Goal: Information Seeking & Learning: Check status

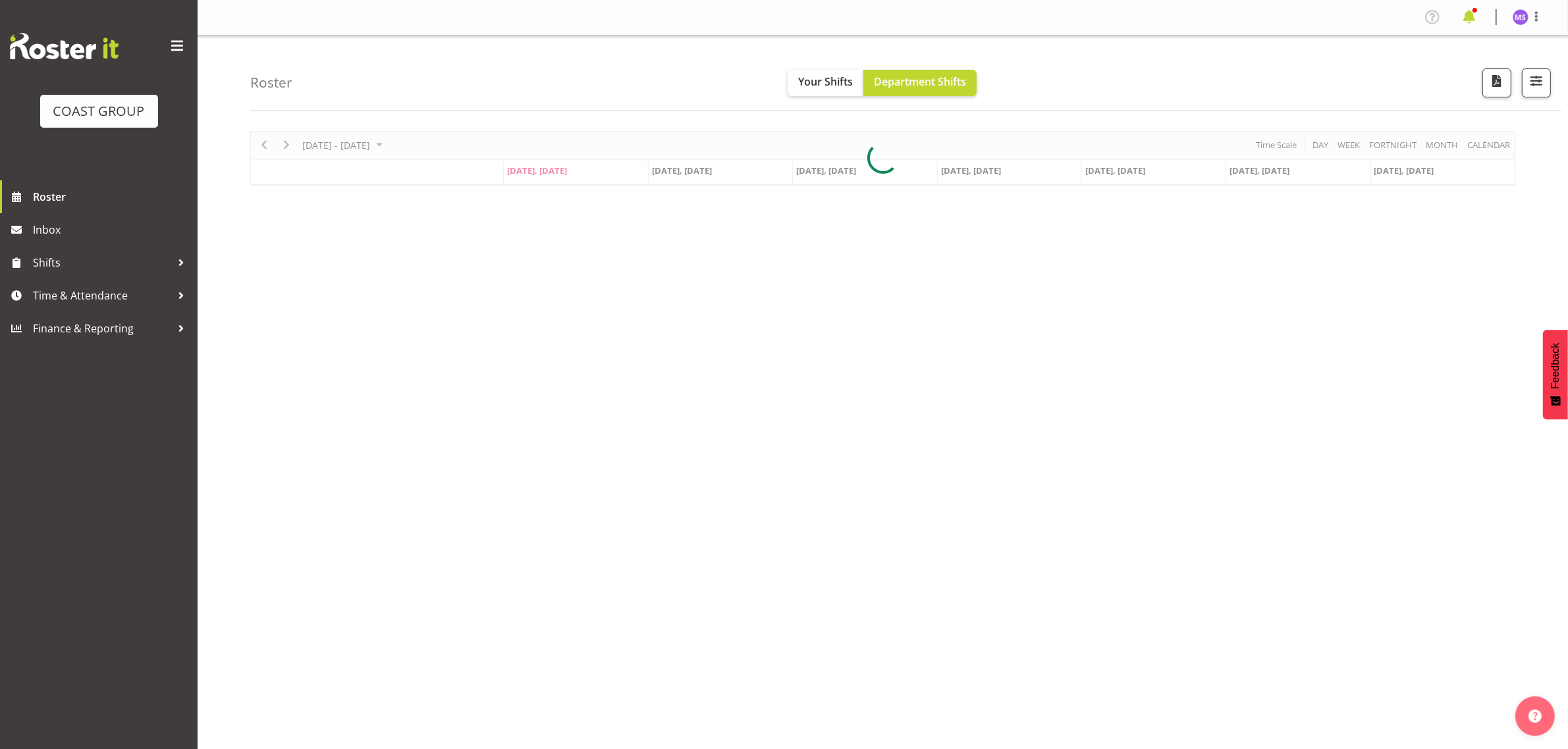
click at [661, 14] on span at bounding box center [1468, 16] width 21 height 21
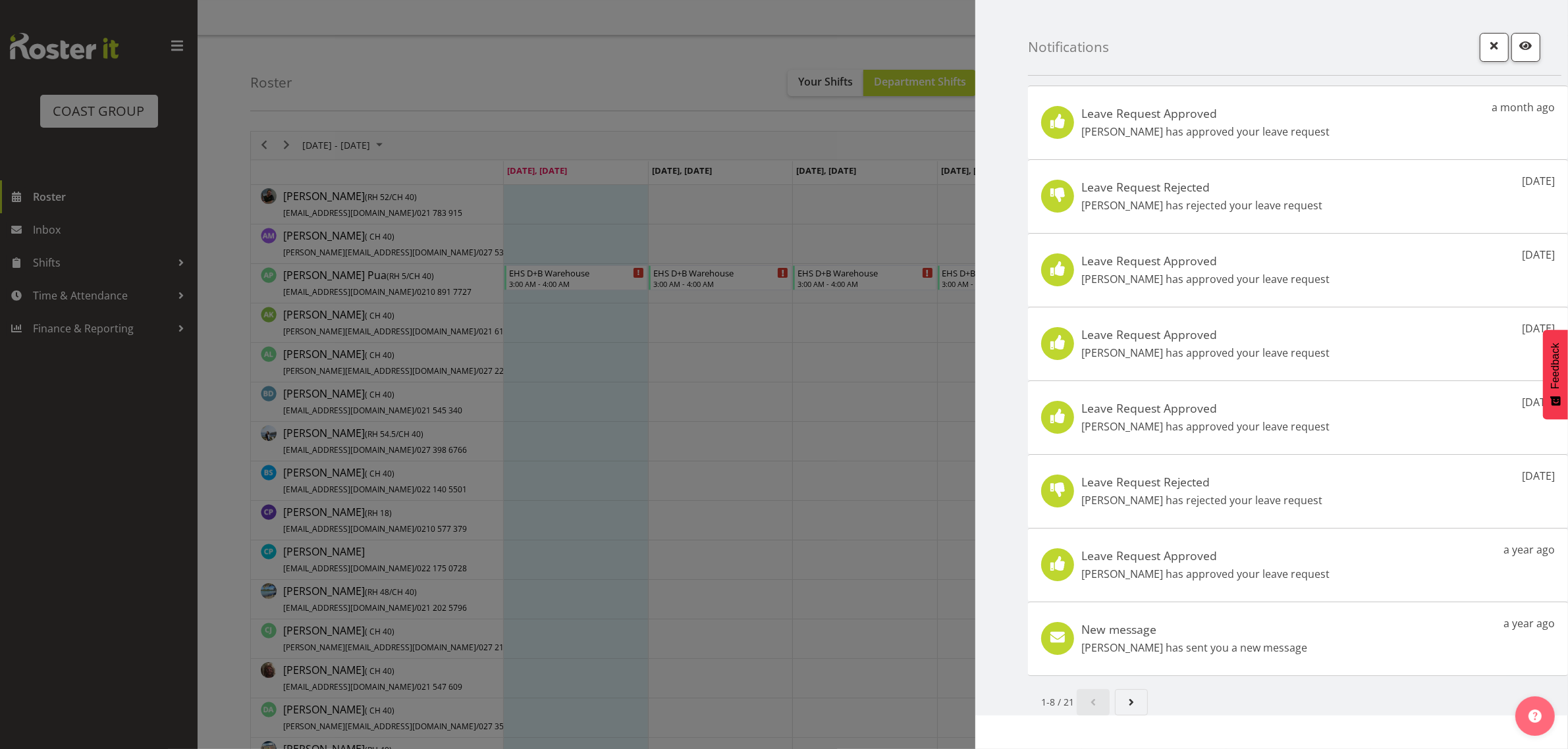
click at [507, 67] on div at bounding box center [784, 374] width 1568 height 749
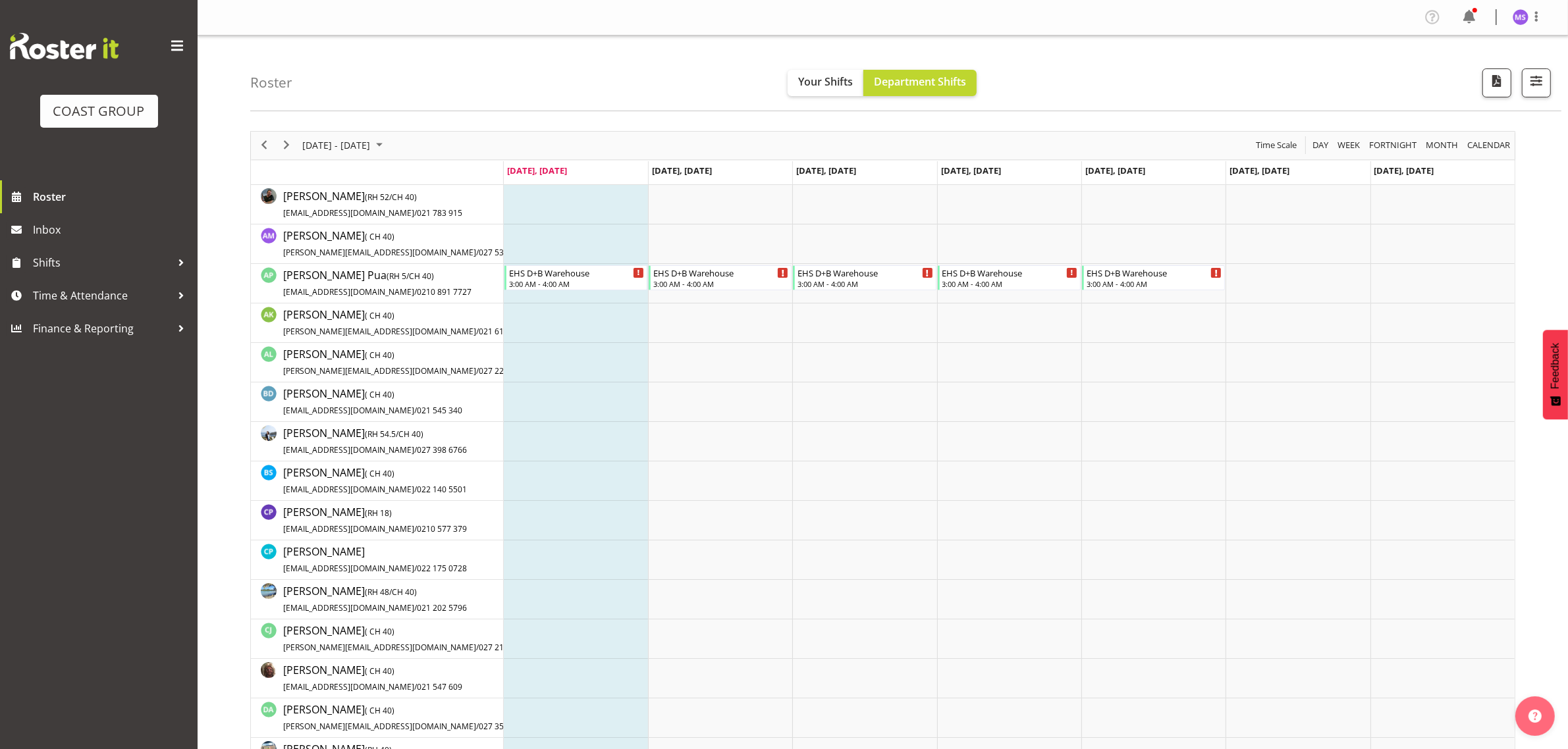
click at [107, 295] on div at bounding box center [784, 374] width 1568 height 749
click at [116, 301] on span "Time & Attendance" at bounding box center [103, 295] width 139 height 20
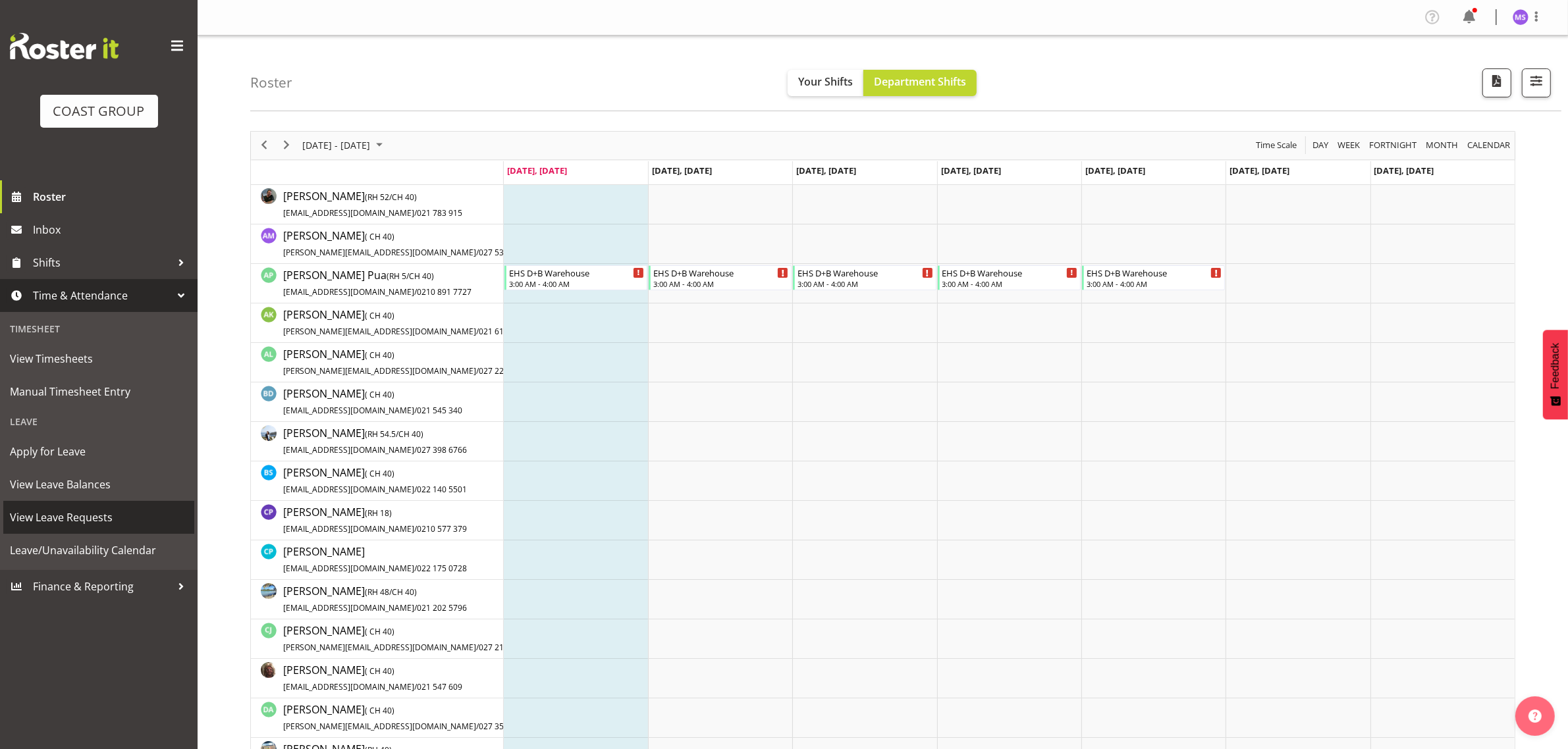
click at [123, 366] on span "View Leave Requests" at bounding box center [98, 518] width 177 height 20
click at [115, 366] on link "View Leave Requests" at bounding box center [99, 517] width 191 height 33
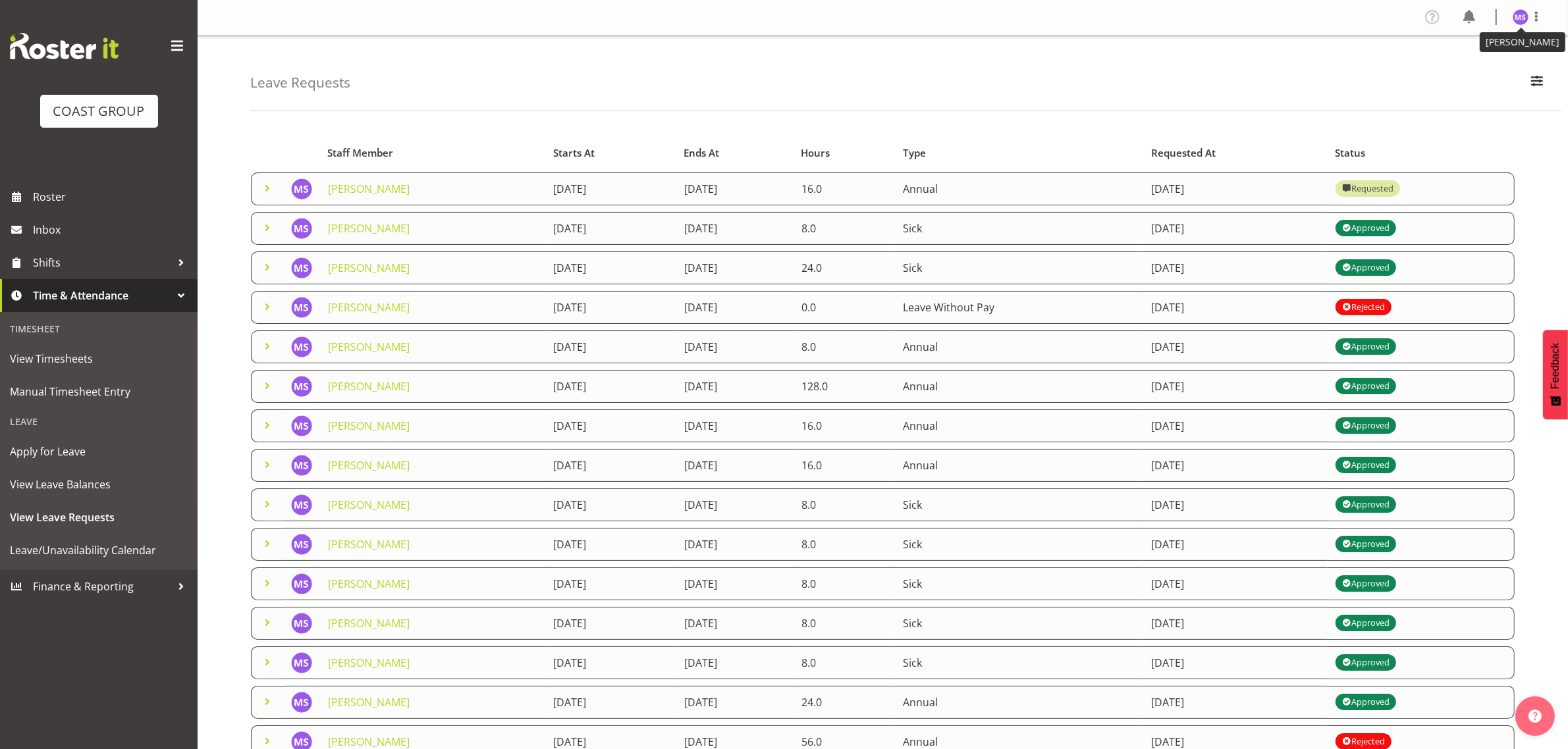
click at [1521, 18] on img at bounding box center [1520, 17] width 16 height 16
click at [1297, 113] on div "Leave Requests Search Search for a particular employee Status All Approved Requ…" at bounding box center [882, 426] width 1370 height 782
click at [1539, 90] on button "button" at bounding box center [1536, 83] width 28 height 29
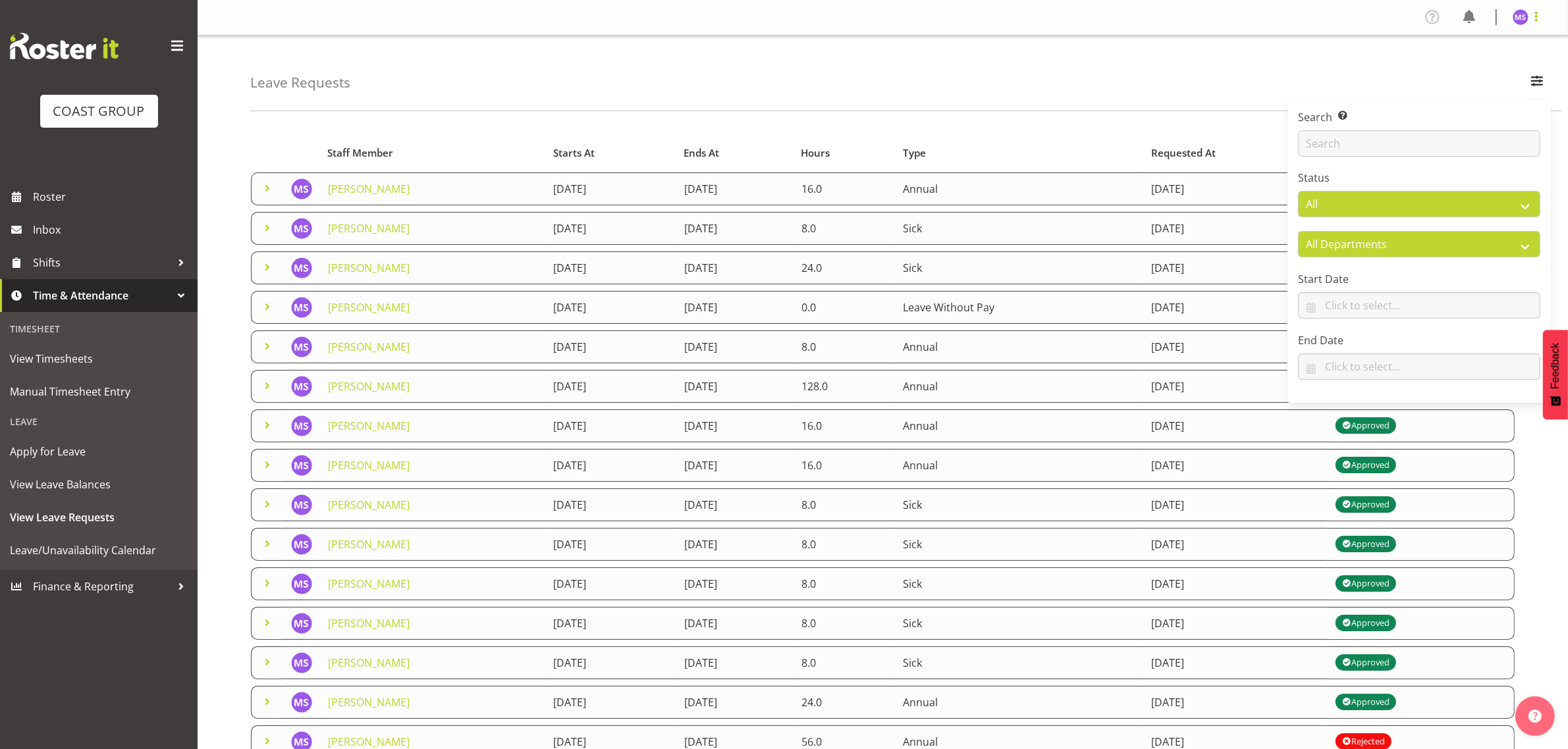
click at [1529, 17] on span at bounding box center [1536, 17] width 16 height 16
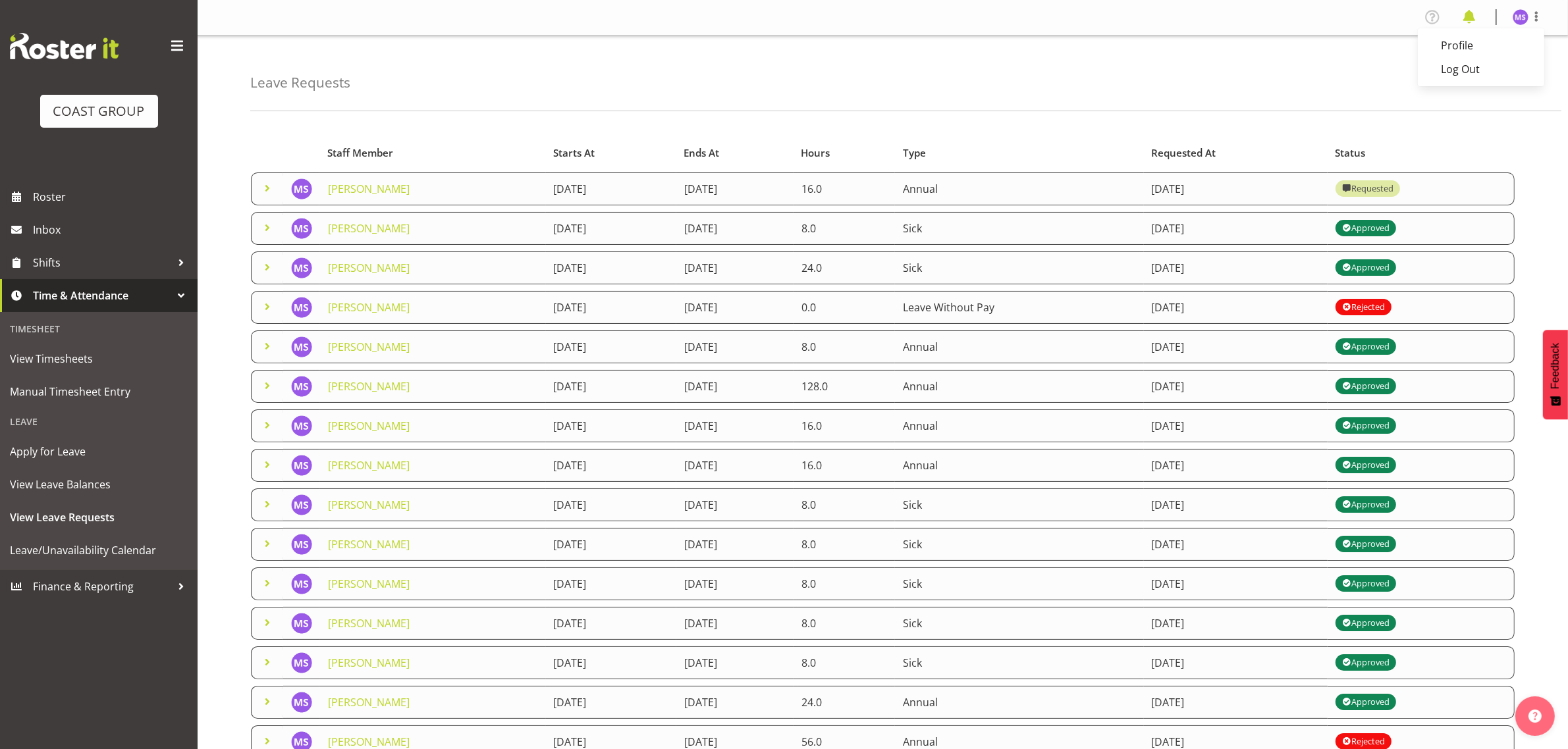
click at [1466, 14] on span at bounding box center [1468, 16] width 21 height 21
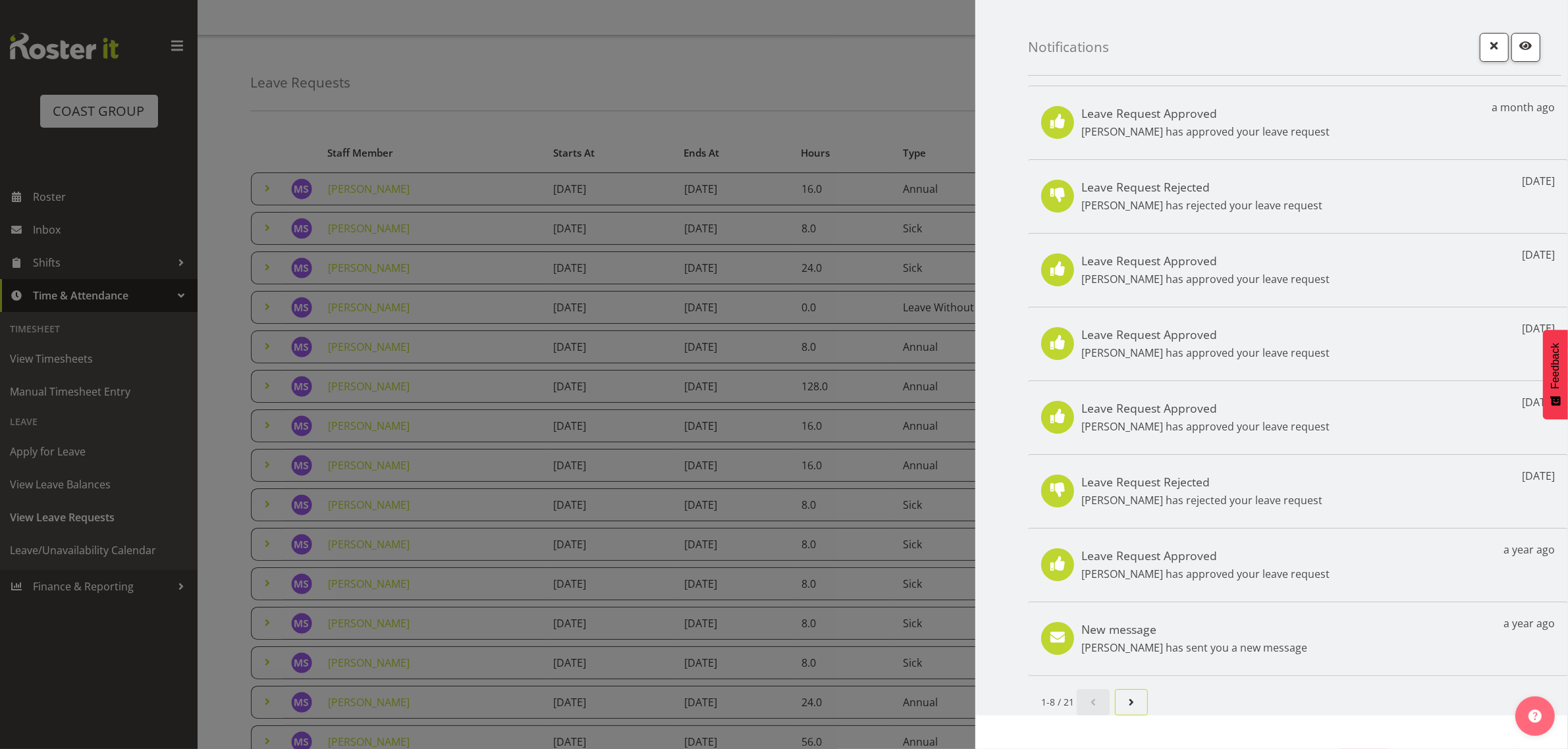
click at [1134, 709] on span "Next page" at bounding box center [1131, 702] width 16 height 16
click at [1088, 708] on link "Page 1." at bounding box center [1098, 701] width 33 height 26
click at [1189, 650] on p "[PERSON_NAME] has sent you a new message" at bounding box center [1193, 648] width 226 height 16
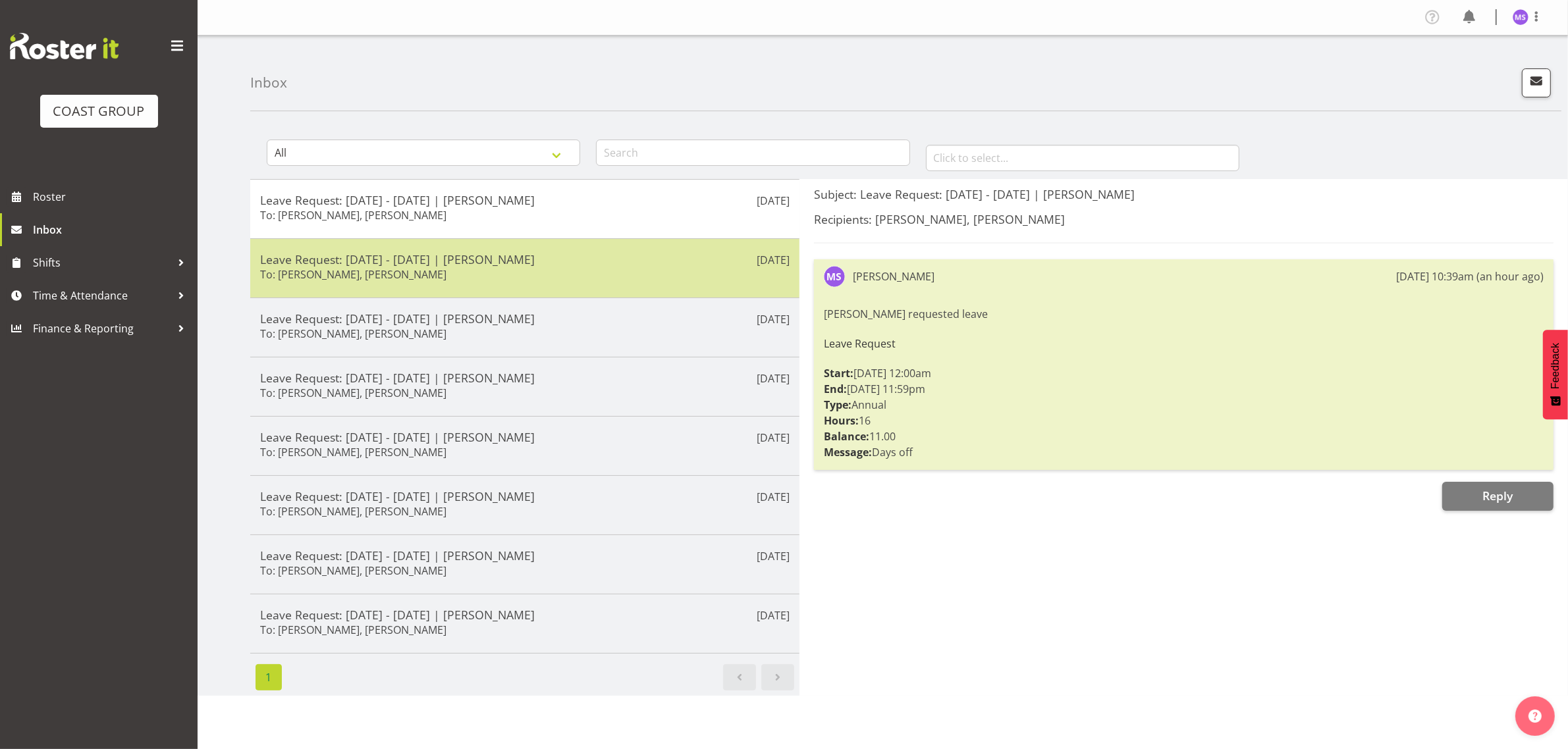
click at [538, 272] on div "Leave Request: 26/06/25 - 26/06/25 | Maria Scarabino To: Ben Dewes, Dane Bother…" at bounding box center [525, 268] width 530 height 32
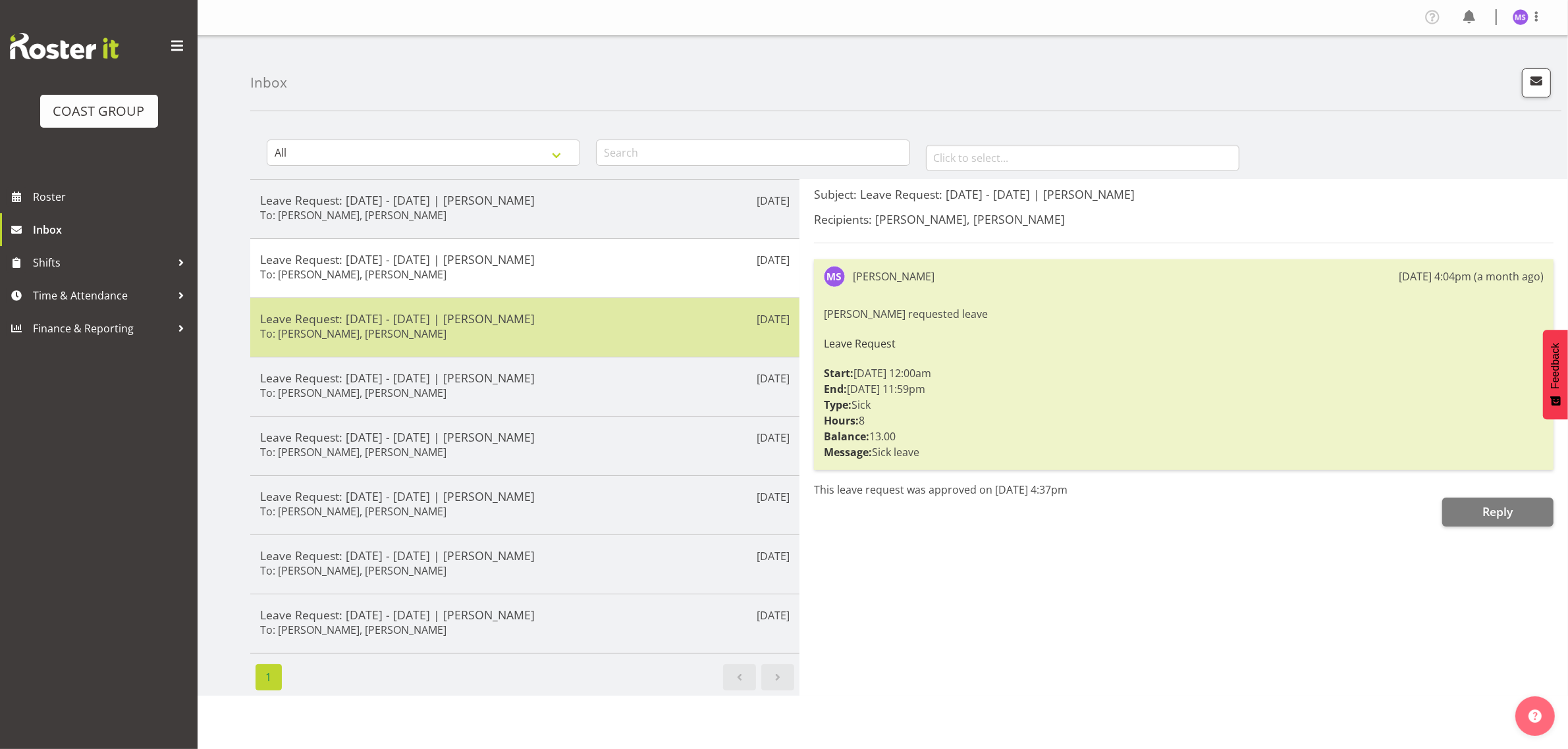
click at [548, 302] on div "Feb 18th Leave Request: 03/03/25 - 05/03/25 | Maria Scarabino To: Ben Dewes, Da…" at bounding box center [525, 327] width 549 height 59
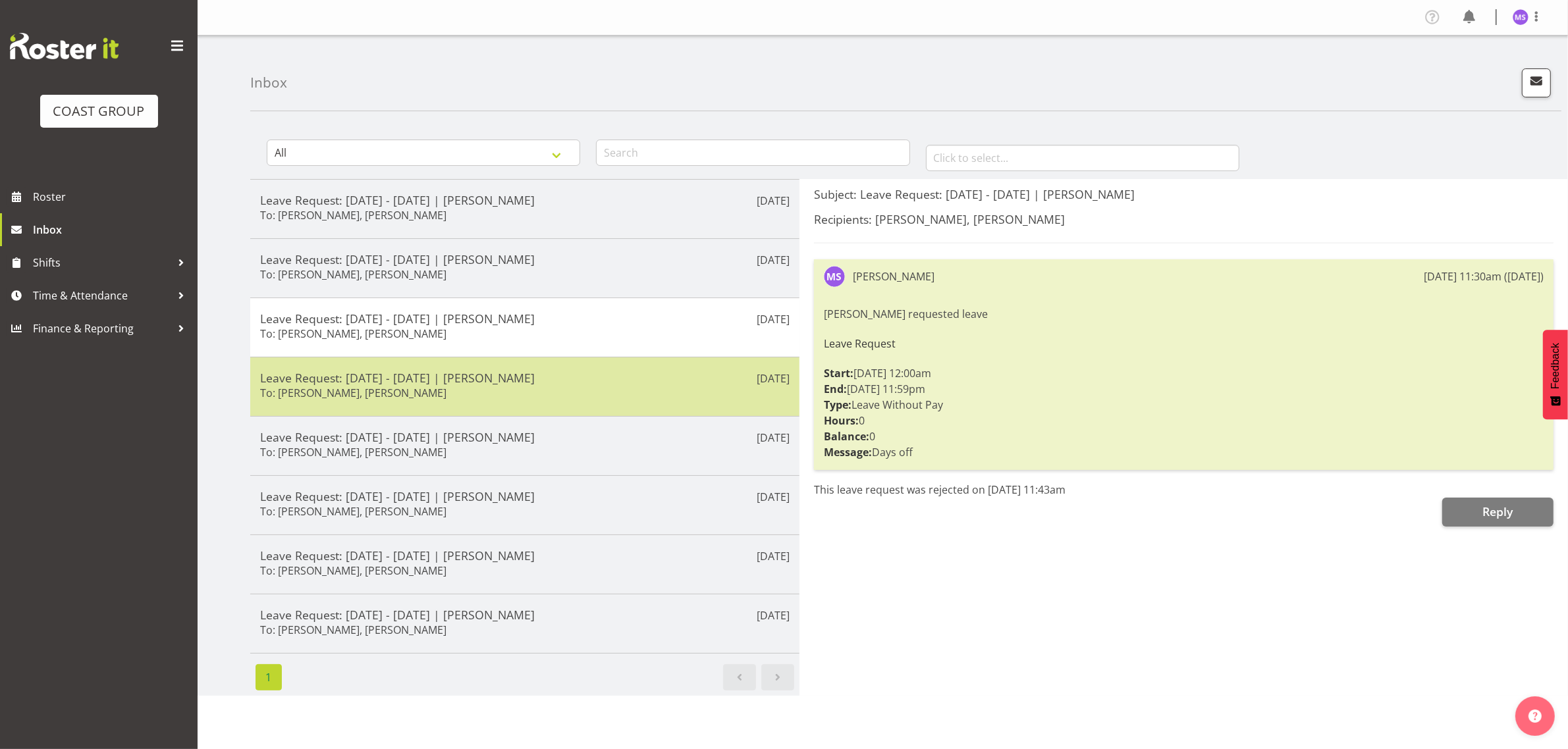
click at [534, 393] on div "Leave Request: 25/12/24 - 21/01/25 | Maria Scarabino To: Ben Dewes, Dane Bother…" at bounding box center [525, 387] width 530 height 32
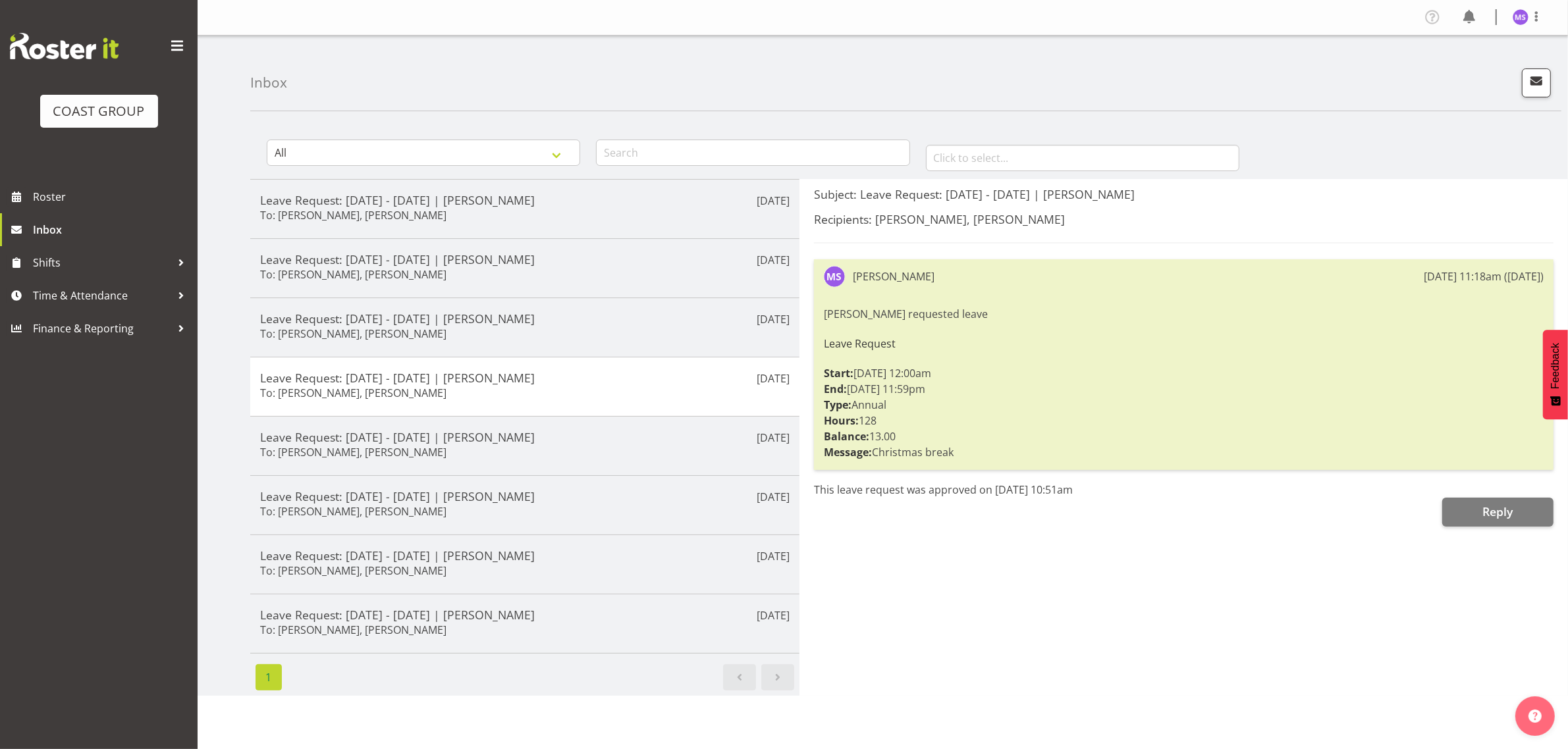
click at [1202, 640] on div "Subject: Leave Request: 25/12/24 - 21/01/25 | Maria Scarabino Recipients: Ben D…" at bounding box center [1183, 438] width 768 height 517
click at [430, 152] on select "All General Shift Offers Shift Swap Offers Leave Requests" at bounding box center [423, 152] width 313 height 26
click at [1029, 645] on div "Subject: Leave Request: 25/12/24 - 21/01/25 | Maria Scarabino Recipients: Ben D…" at bounding box center [1183, 438] width 768 height 517
click at [782, 681] on span "Next page" at bounding box center [778, 678] width 16 height 16
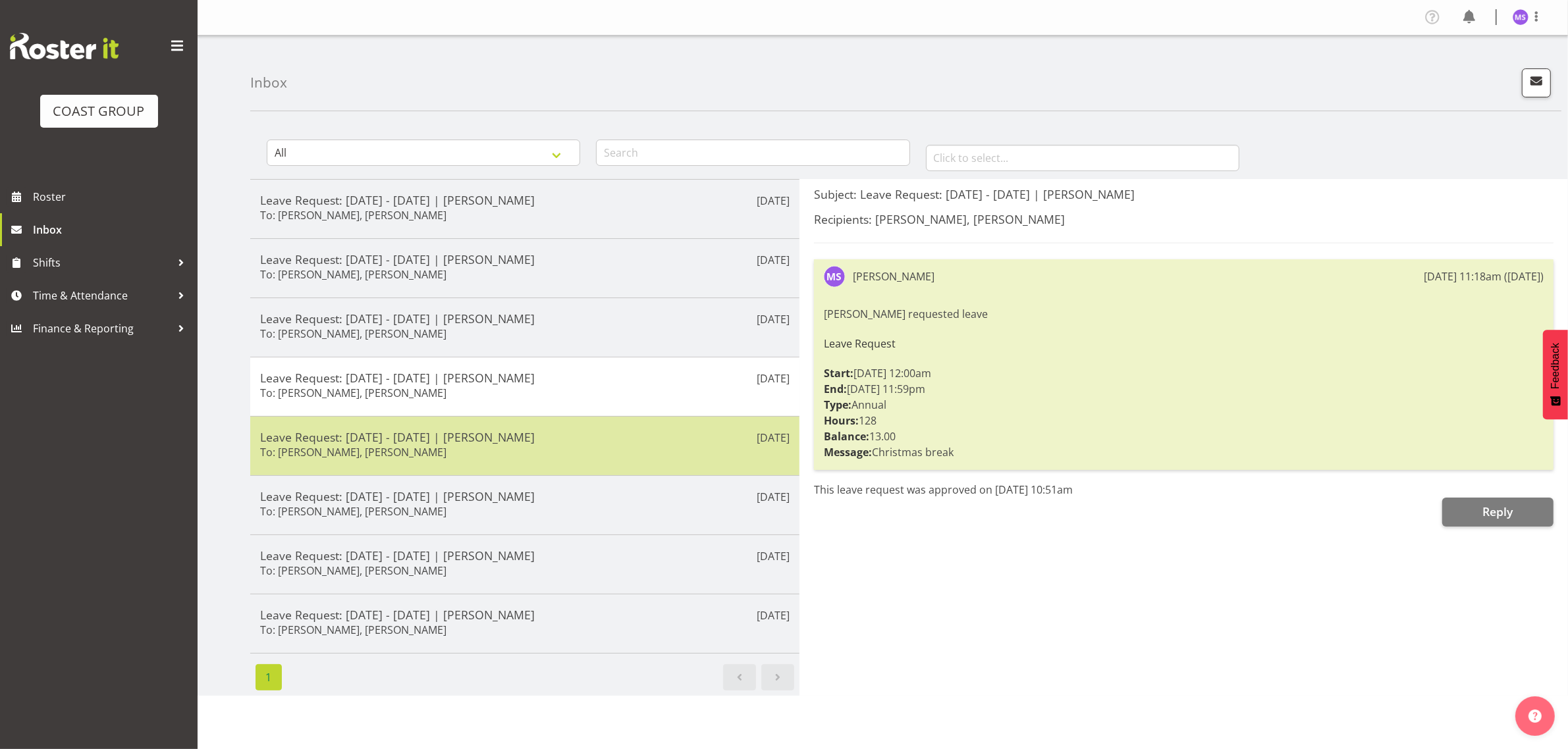
click at [501, 452] on div "Leave Request: 16/12/24 - 16/12/24 | Maria Scarabino To: Ben Dewes, Dane Bother…" at bounding box center [525, 446] width 530 height 32
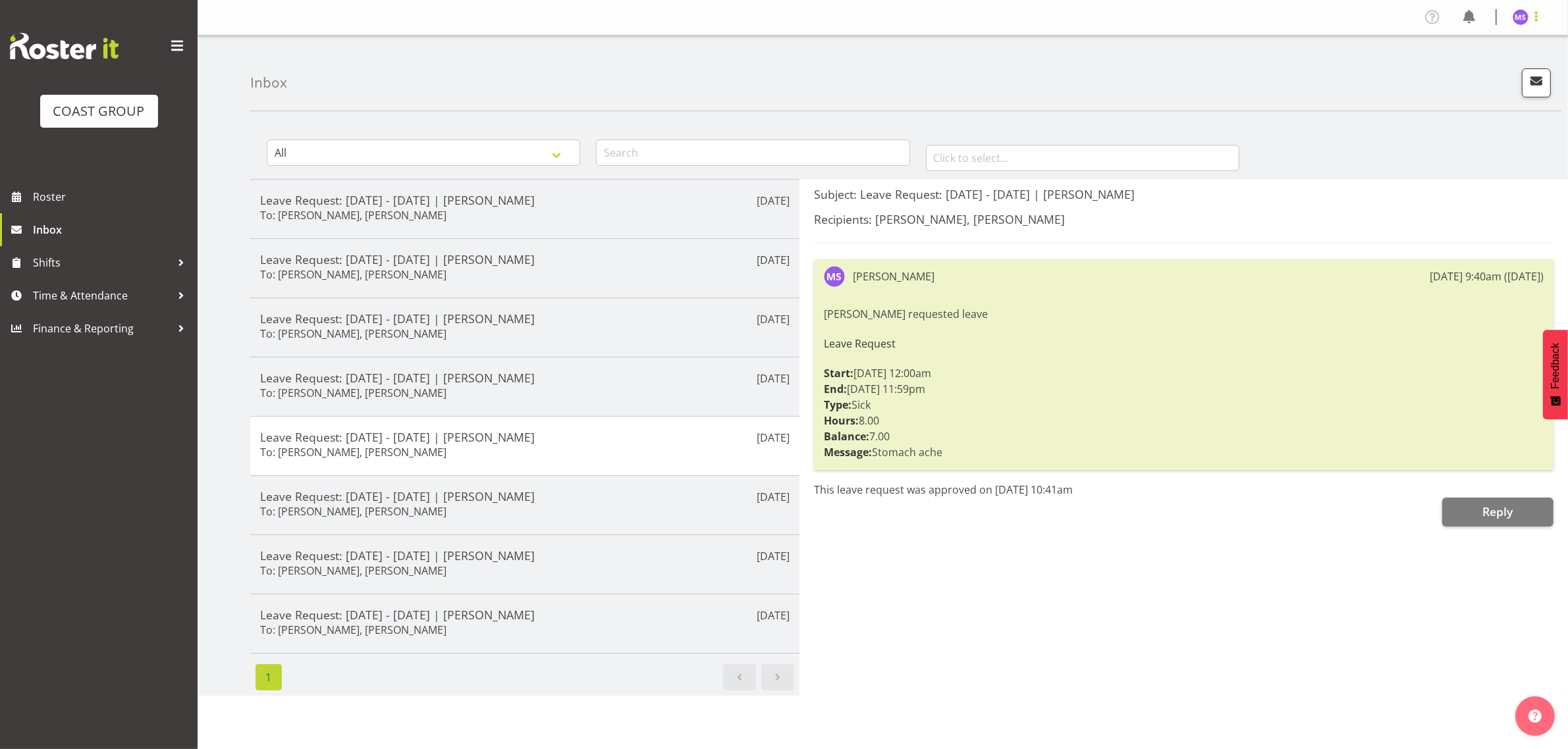
click at [1538, 23] on span at bounding box center [1536, 17] width 16 height 16
click at [1529, 14] on span at bounding box center [1536, 17] width 16 height 16
click at [1518, 14] on img at bounding box center [1520, 17] width 16 height 16
click at [1471, 47] on link "Profile" at bounding box center [1481, 45] width 126 height 23
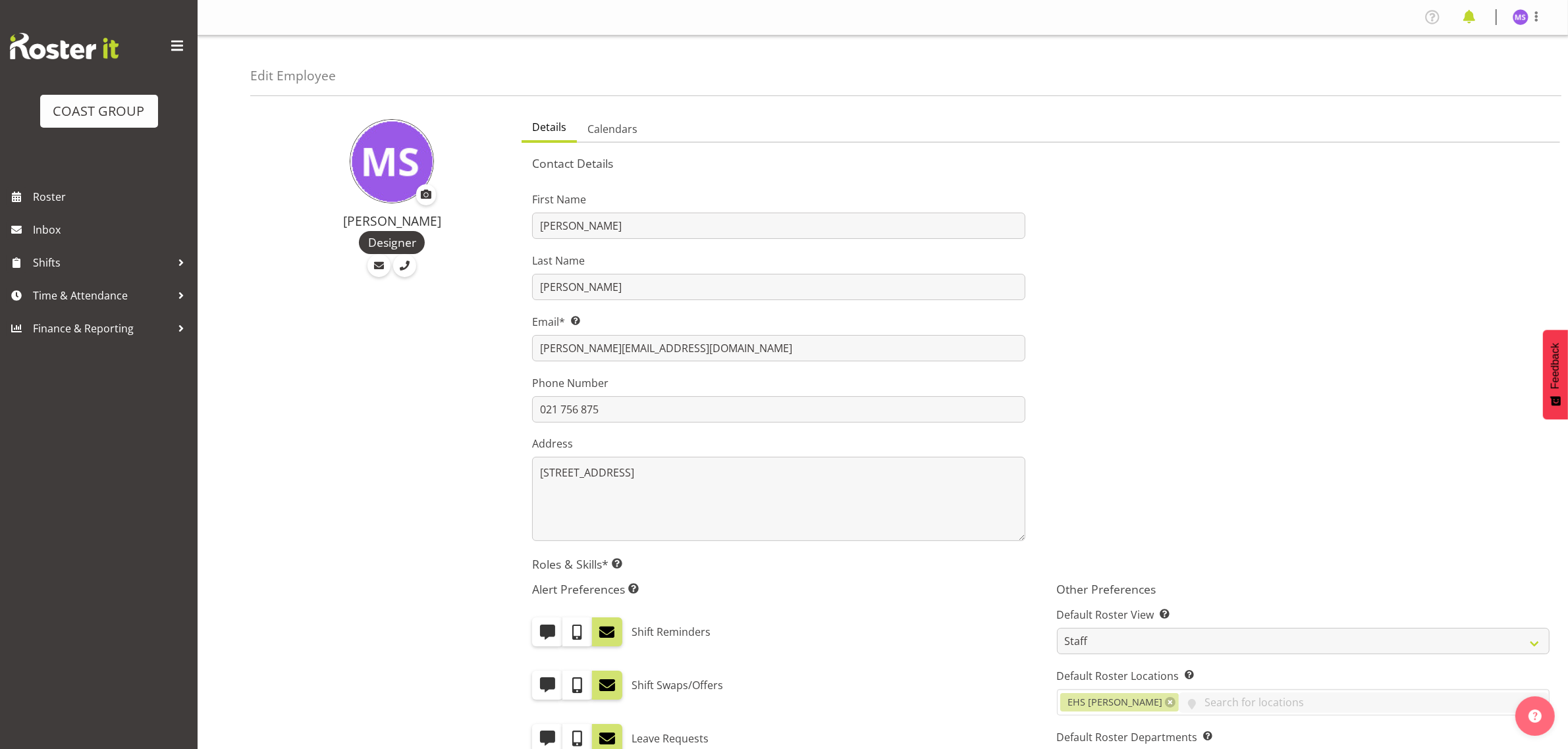
click at [1468, 17] on span at bounding box center [1468, 16] width 21 height 21
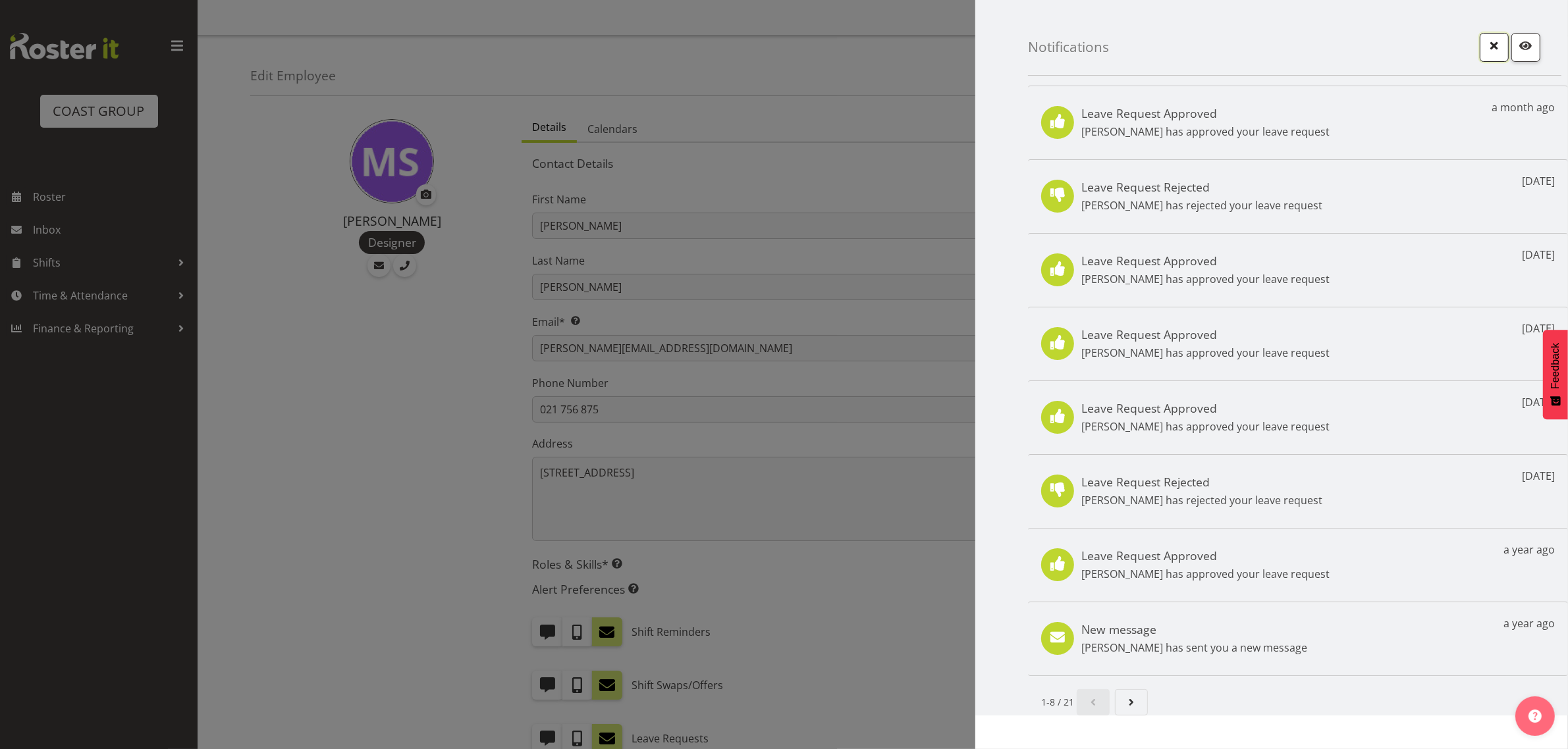
click at [1495, 43] on span "button" at bounding box center [1493, 45] width 17 height 17
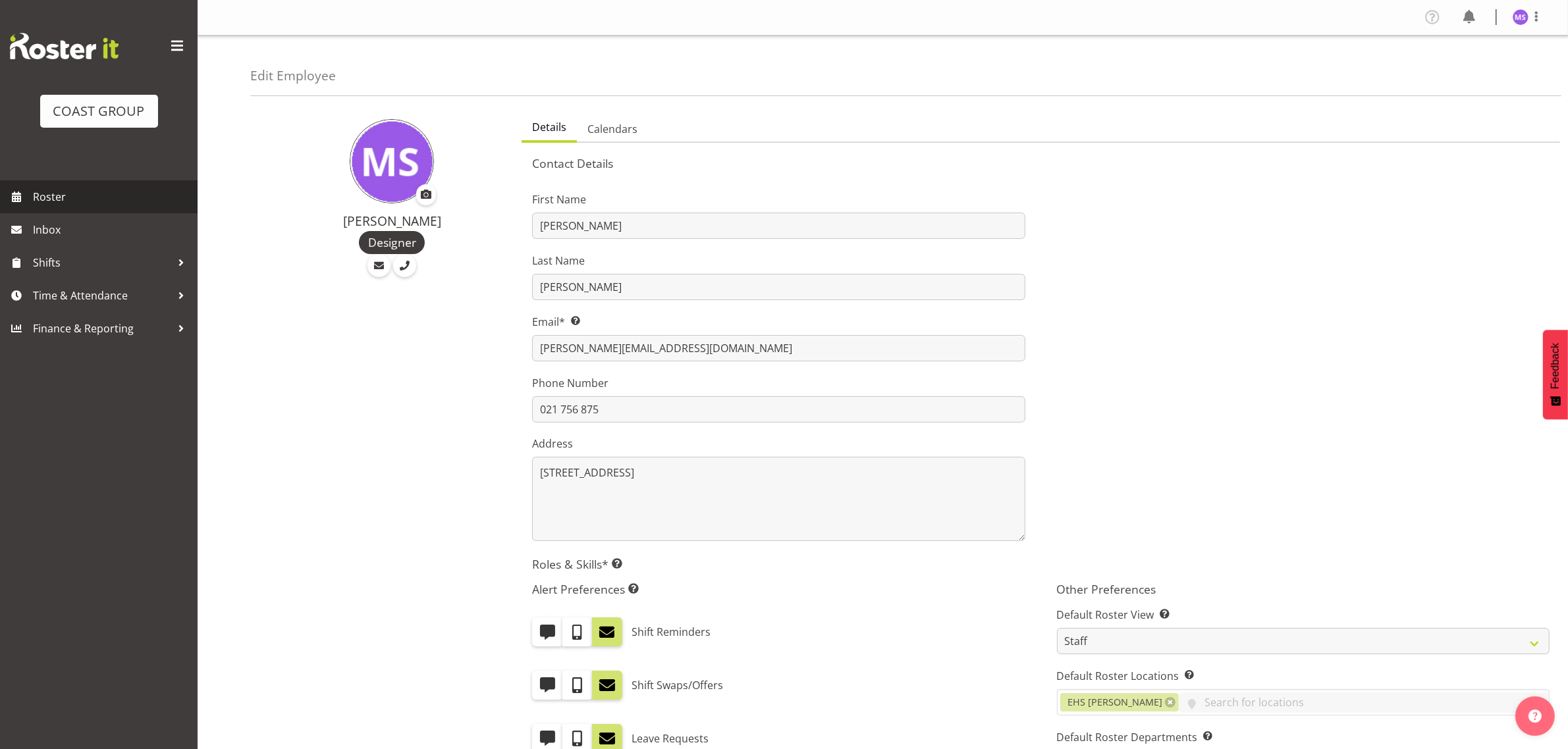
click at [109, 199] on span "Roster" at bounding box center [112, 197] width 158 height 20
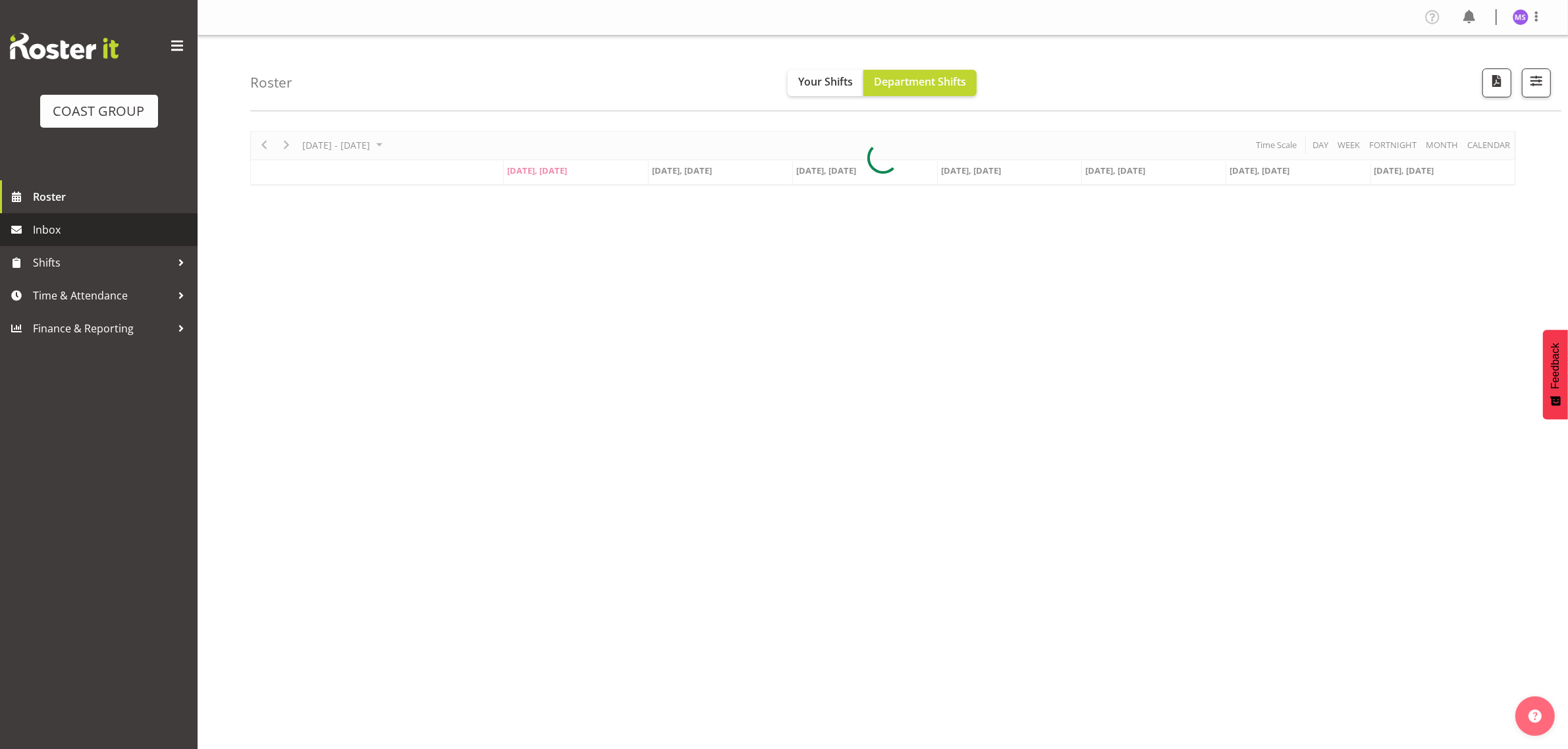
click at [120, 230] on span "Inbox" at bounding box center [112, 230] width 158 height 20
